Goal: Register for event/course

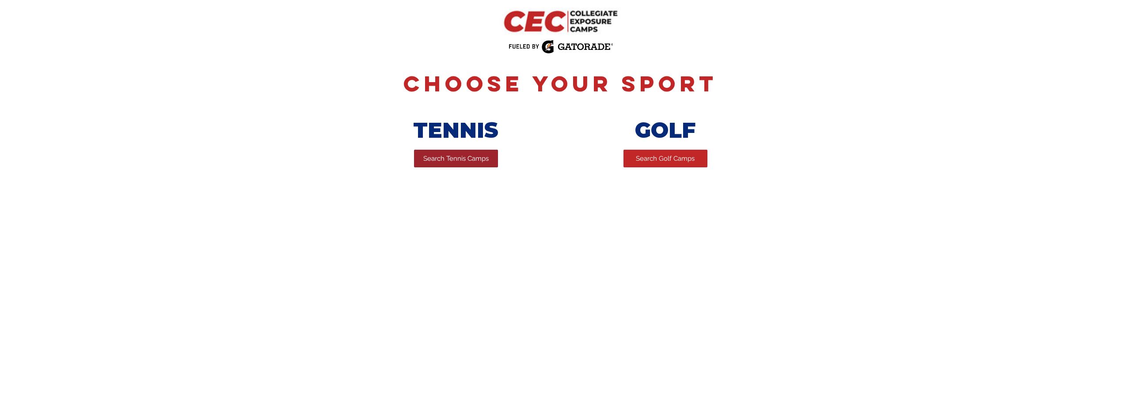
click at [455, 164] on span "Search Tennis Camps" at bounding box center [455, 158] width 65 height 9
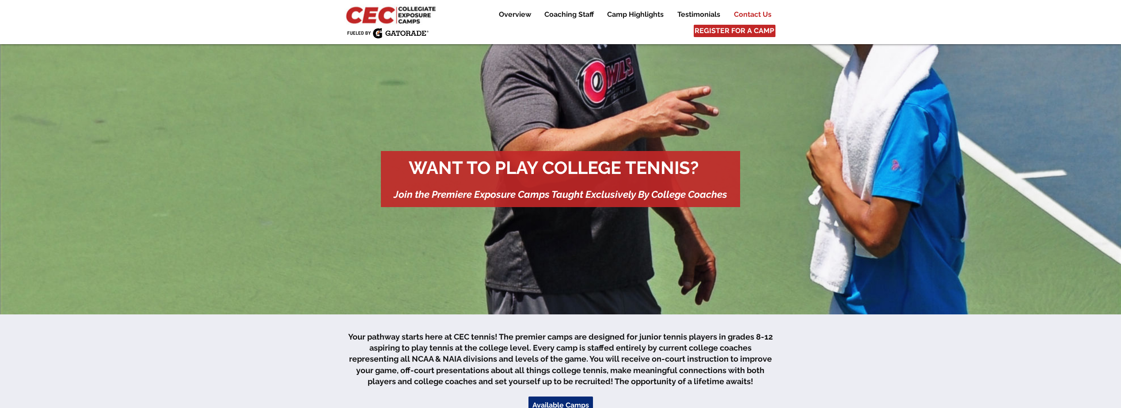
click at [752, 13] on p "Contact Us" at bounding box center [753, 14] width 46 height 11
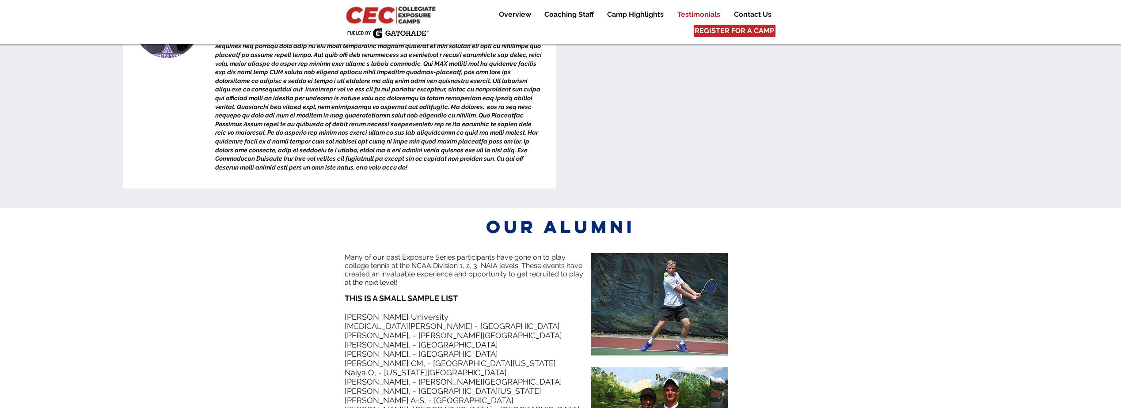
scroll to position [3472, 0]
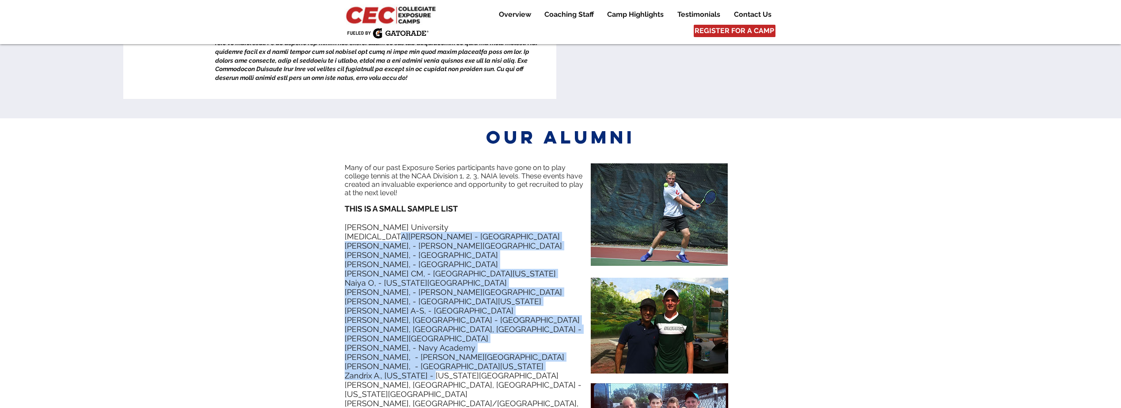
drag, startPoint x: 384, startPoint y: 161, endPoint x: 431, endPoint y: 288, distance: 135.2
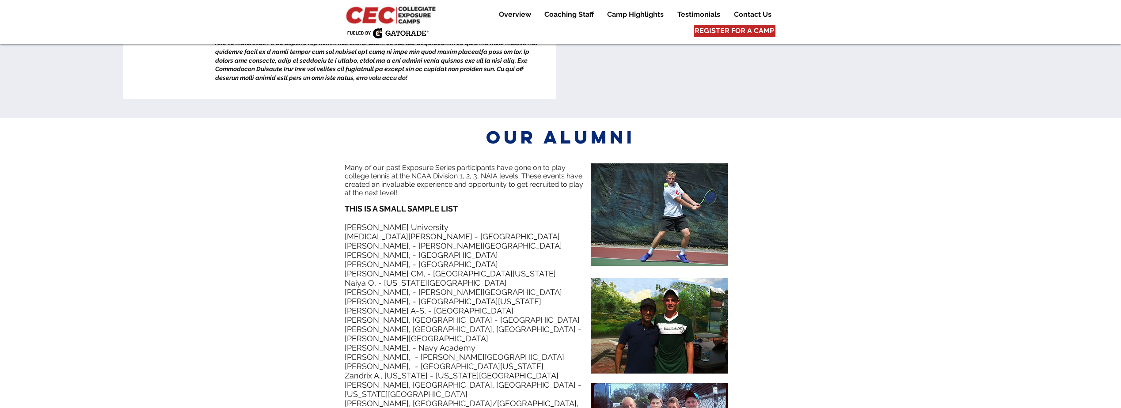
drag, startPoint x: 431, startPoint y: 288, endPoint x: 413, endPoint y: 316, distance: 33.0
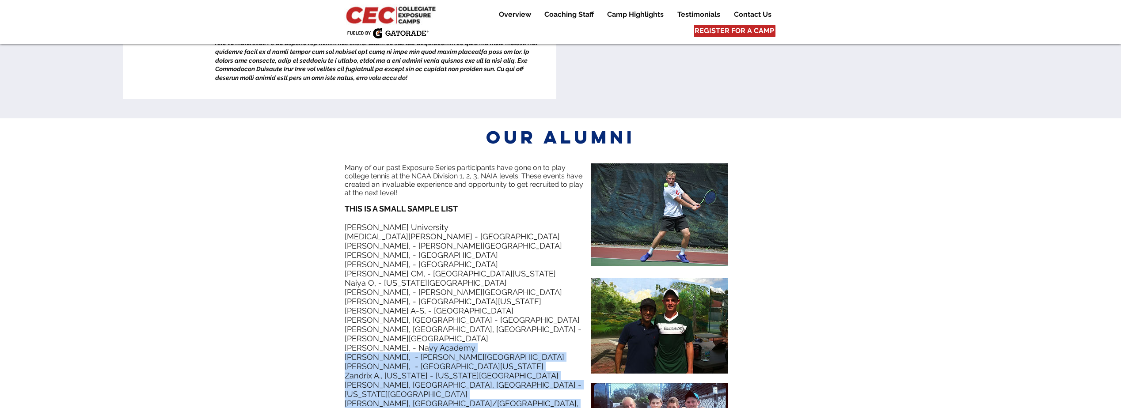
drag, startPoint x: 414, startPoint y: 256, endPoint x: 444, endPoint y: 322, distance: 72.8
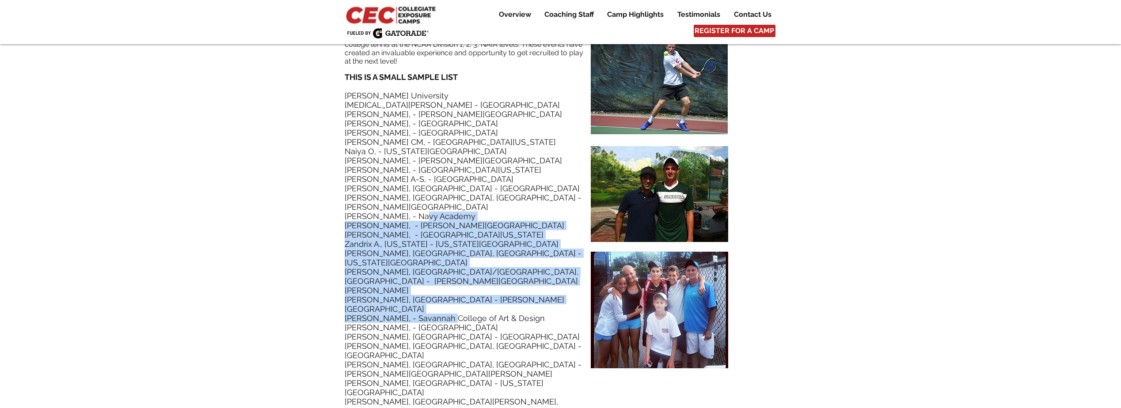
scroll to position [3604, 0]
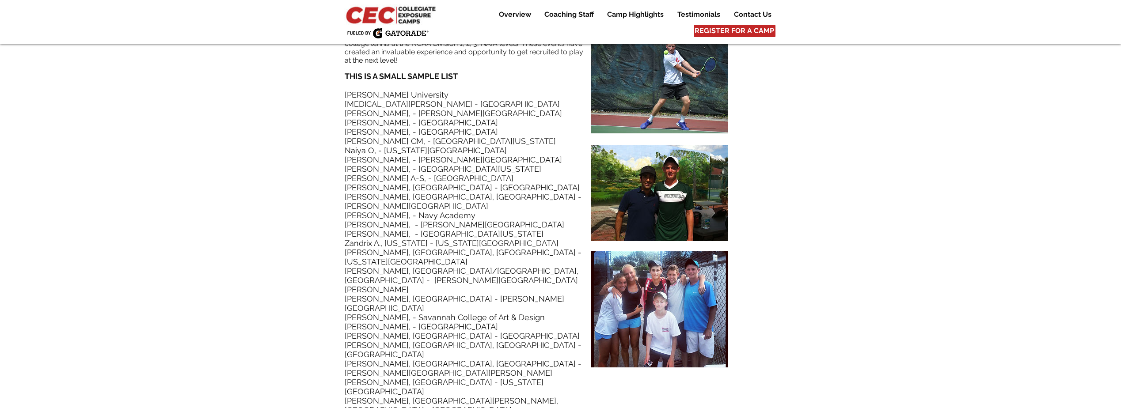
drag, startPoint x: 369, startPoint y: 313, endPoint x: 415, endPoint y: 318, distance: 46.6
click at [415, 318] on div "Many of our past Exposure Series participants have gone on to play college tenn…" at bounding box center [468, 297] width 246 height 533
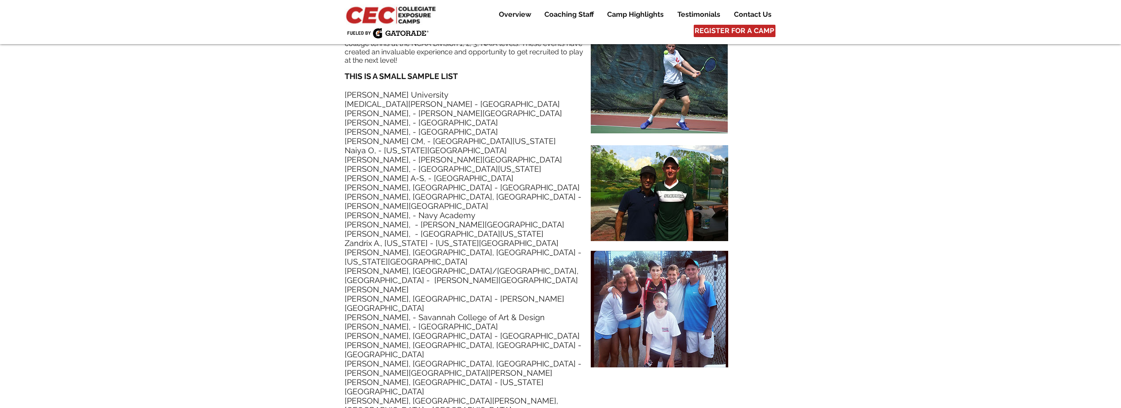
drag, startPoint x: 415, startPoint y: 318, endPoint x: 408, endPoint y: 313, distance: 8.7
drag, startPoint x: 390, startPoint y: 122, endPoint x: 457, endPoint y: 122, distance: 66.7
click at [457, 211] on p "Claudia M., - Navy Academy" at bounding box center [468, 215] width 246 height 9
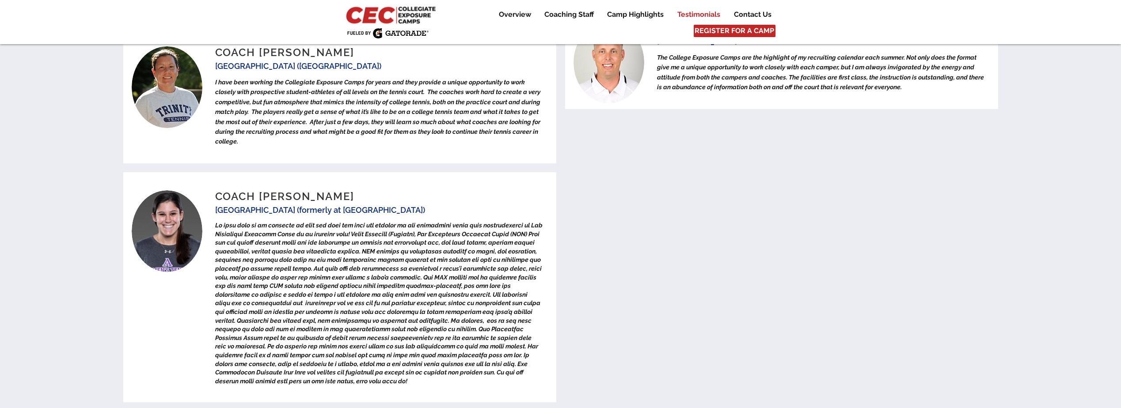
scroll to position [3162, 0]
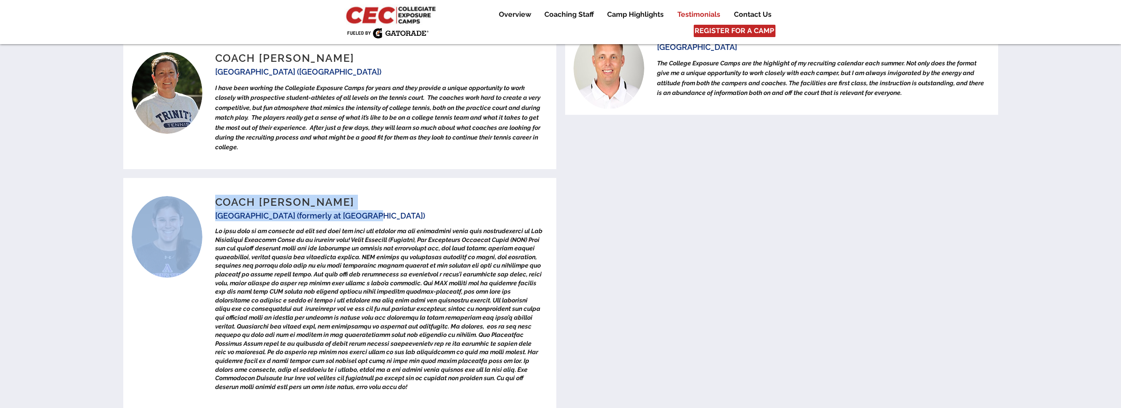
drag, startPoint x: 356, startPoint y: 133, endPoint x: 409, endPoint y: 139, distance: 53.4
click at [409, 178] on div "COACH BENAY WEINTRAUB Cal Tech University (formerly at UC Irvine & Amherst Coll…" at bounding box center [339, 293] width 433 height 230
click at [409, 178] on div at bounding box center [339, 293] width 433 height 230
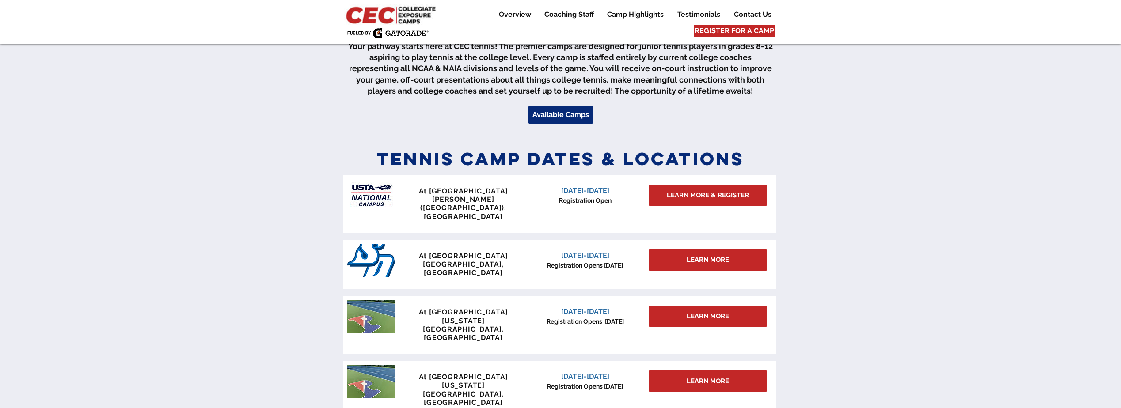
scroll to position [289, 0]
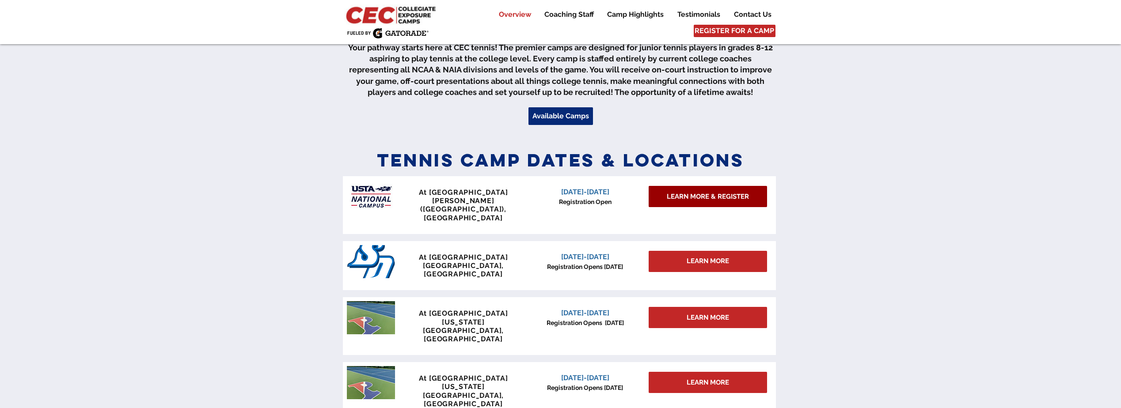
click at [724, 197] on span "LEARN MORE & REGISTER" at bounding box center [708, 196] width 82 height 9
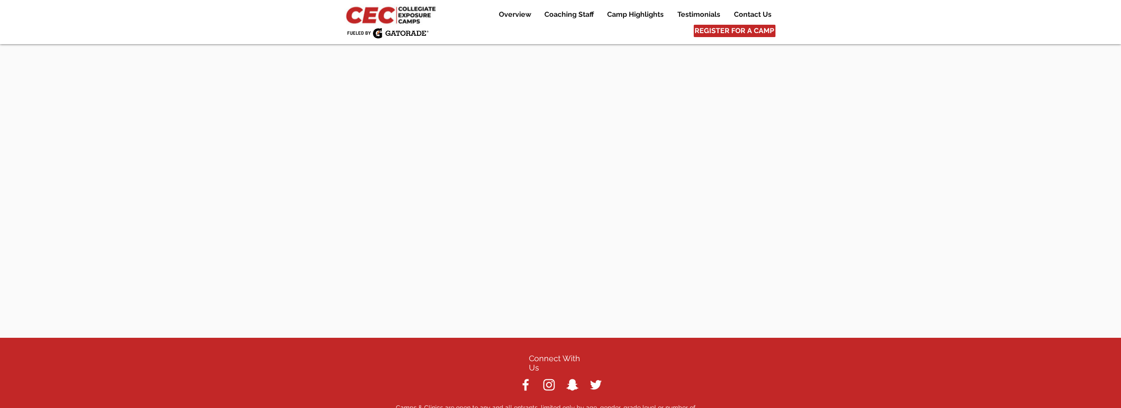
scroll to position [4031, 0]
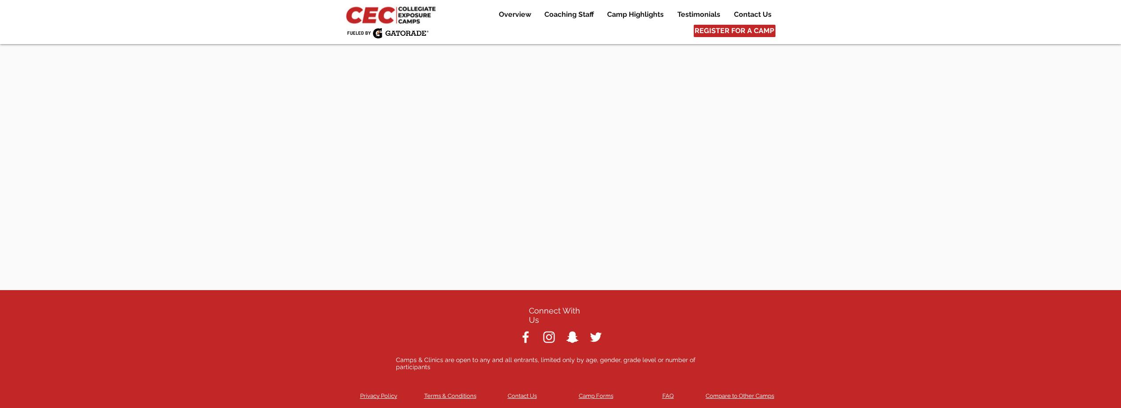
click at [527, 393] on span "Contact Us" at bounding box center [522, 396] width 29 height 7
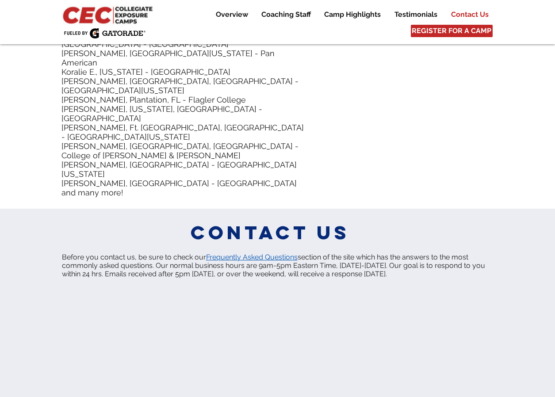
scroll to position [4350, 0]
